Goal: Consume media (video, audio)

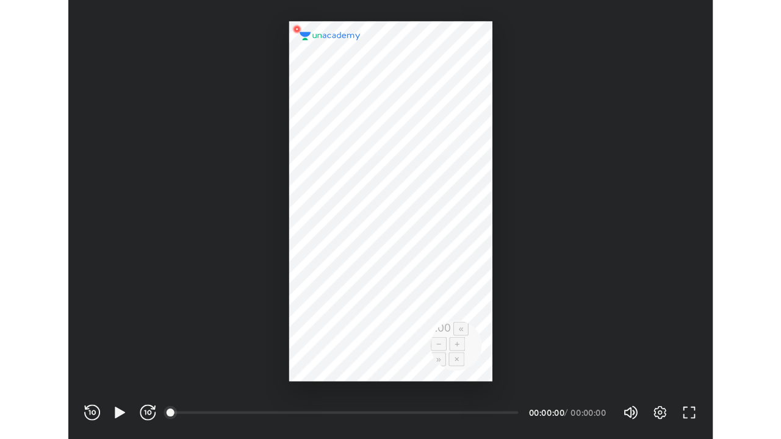
scroll to position [405, 593]
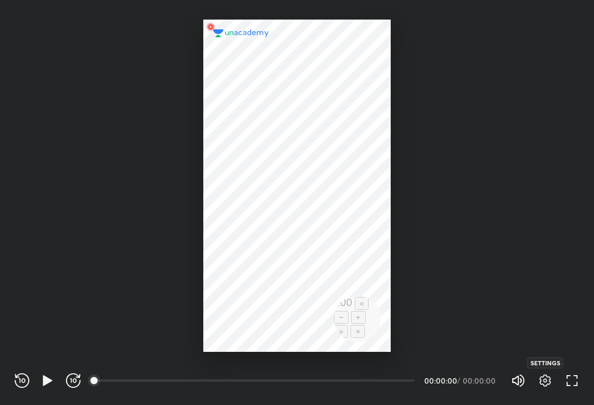
click at [550, 380] on icon "button" at bounding box center [545, 380] width 15 height 15
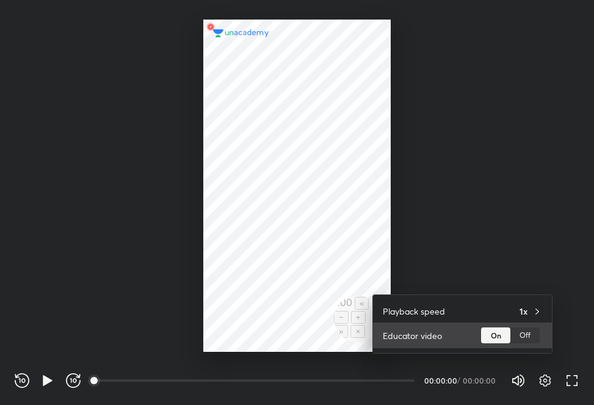
click at [525, 337] on div "Off" at bounding box center [524, 335] width 29 height 16
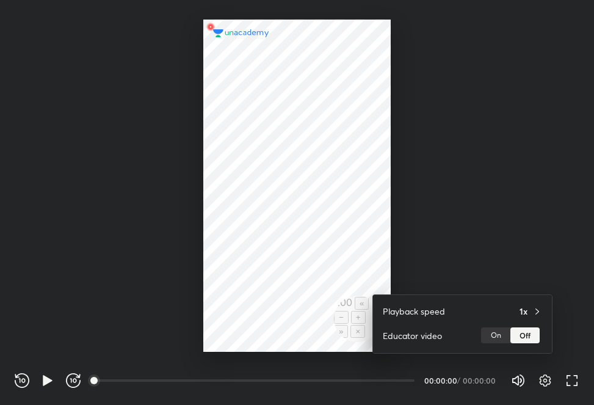
click at [564, 276] on div at bounding box center [297, 202] width 594 height 405
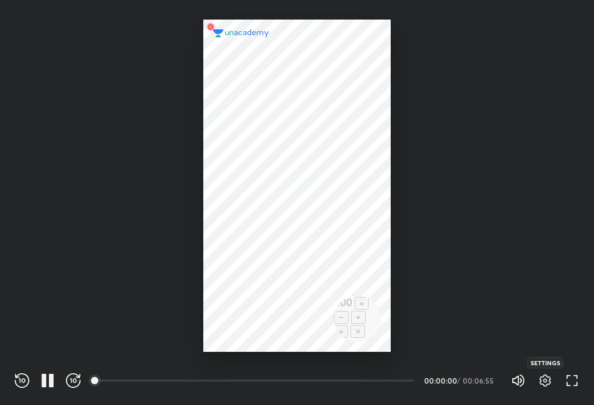
click at [541, 379] on icon "button" at bounding box center [545, 380] width 15 height 15
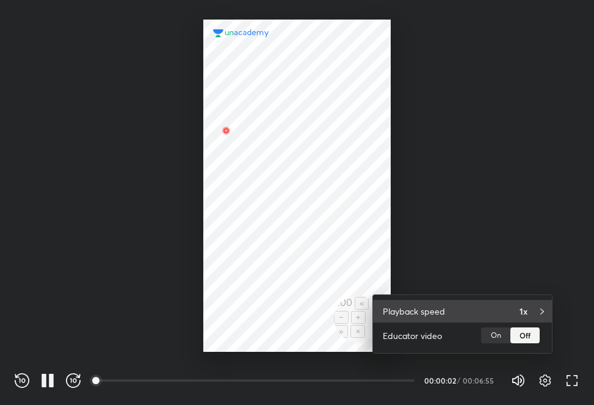
click at [542, 315] on icon at bounding box center [542, 311] width 10 height 10
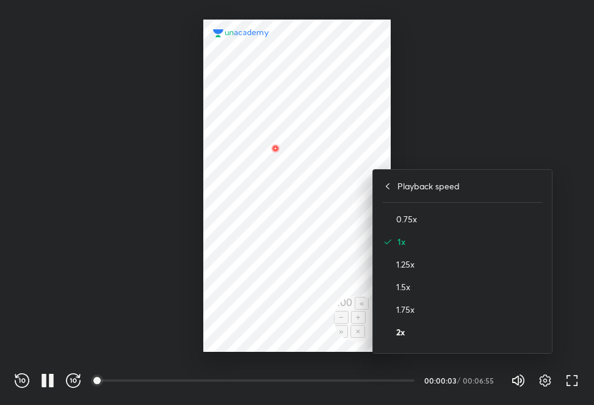
click at [422, 330] on h4 "2x" at bounding box center [469, 331] width 146 height 13
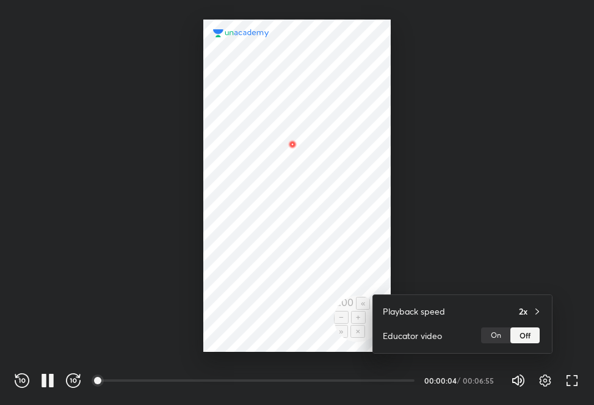
click at [589, 290] on div at bounding box center [297, 202] width 594 height 405
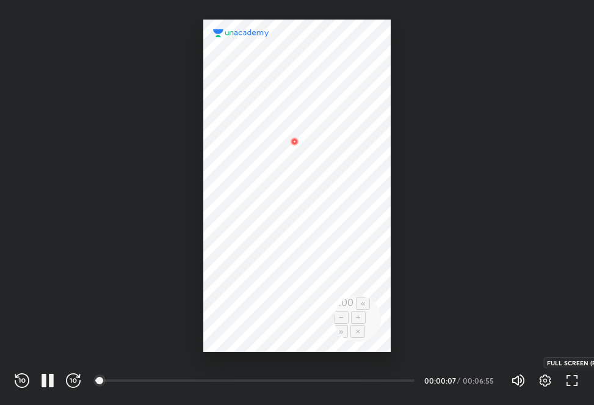
click at [575, 382] on icon "button" at bounding box center [571, 380] width 15 height 15
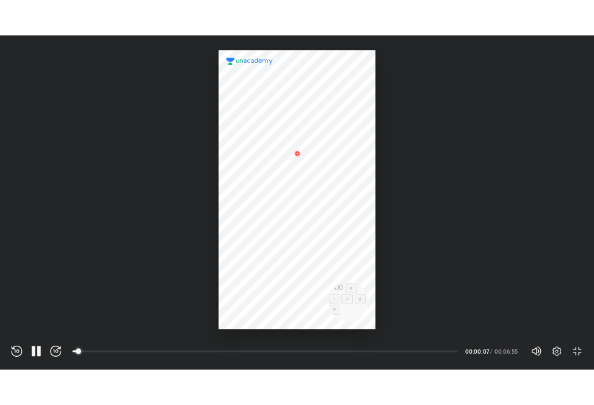
scroll to position [439, 781]
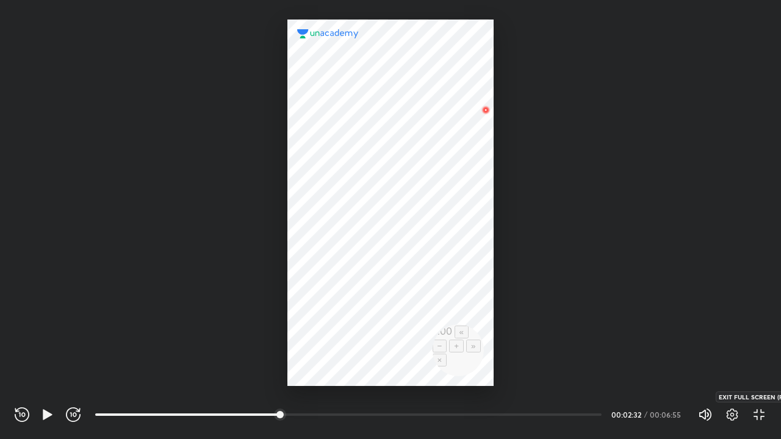
click at [593, 404] on icon "button" at bounding box center [759, 415] width 15 height 15
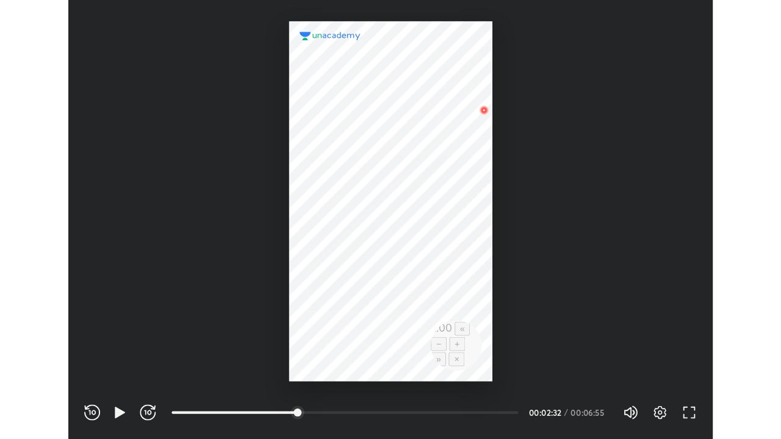
scroll to position [405, 593]
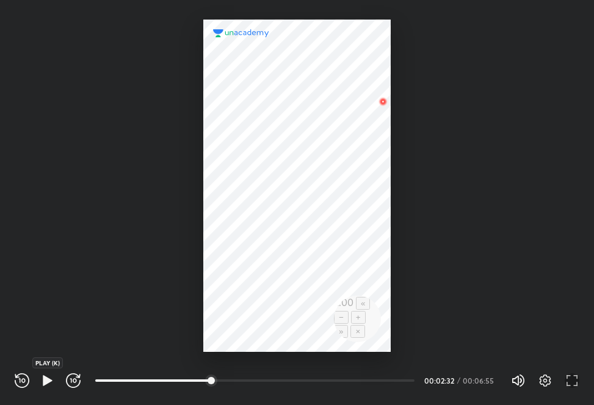
click at [49, 381] on icon "button" at bounding box center [47, 380] width 9 height 10
click at [574, 383] on icon "button" at bounding box center [571, 380] width 15 height 15
